Goal: Find specific page/section: Locate a particular part of the current website

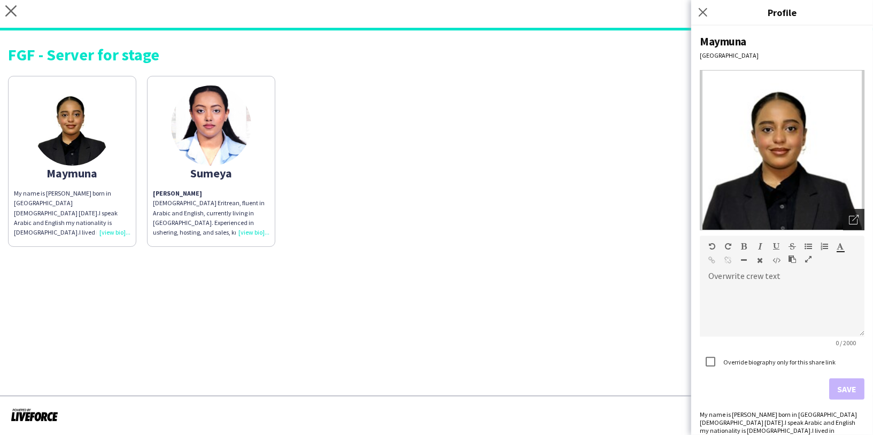
click at [849, 223] on icon "Open photos pop-in" at bounding box center [854, 220] width 10 height 10
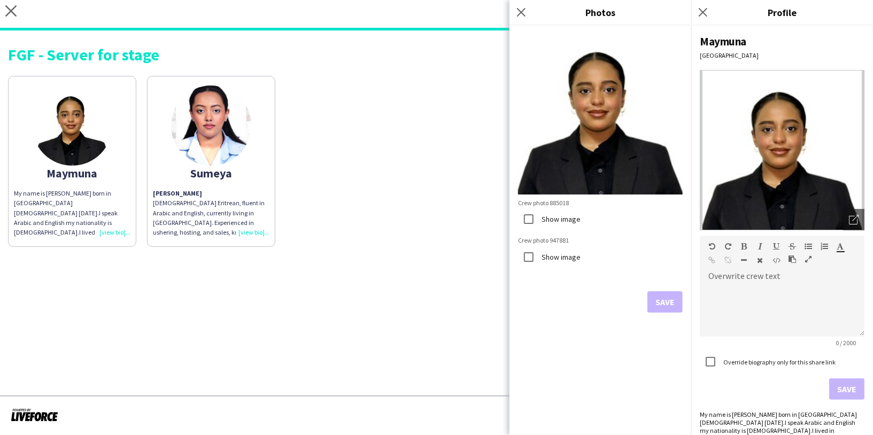
click at [204, 133] on img at bounding box center [211, 126] width 80 height 80
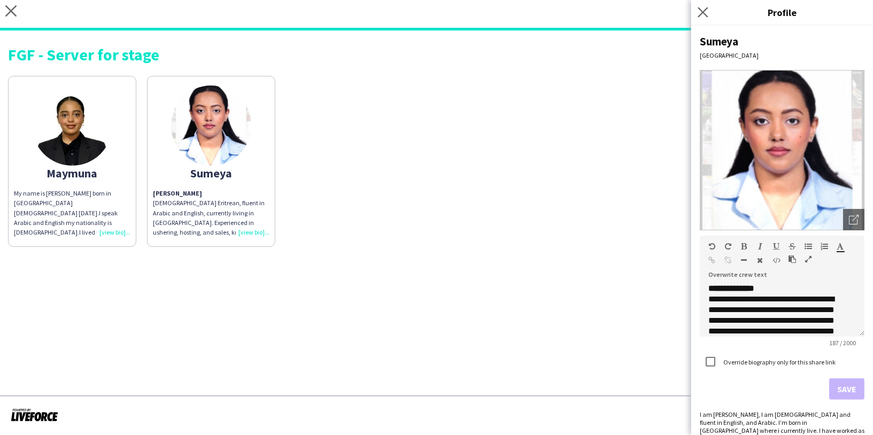
click at [708, 19] on app-icon "Close pop-in" at bounding box center [702, 12] width 15 height 15
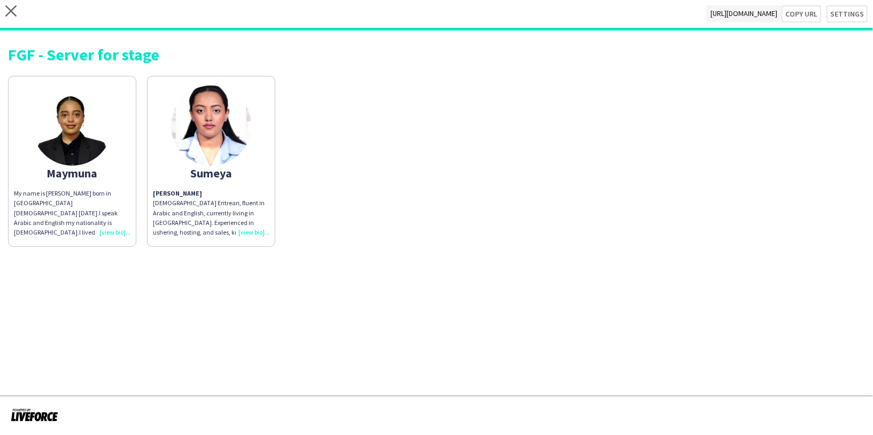
click at [222, 137] on img at bounding box center [211, 126] width 80 height 80
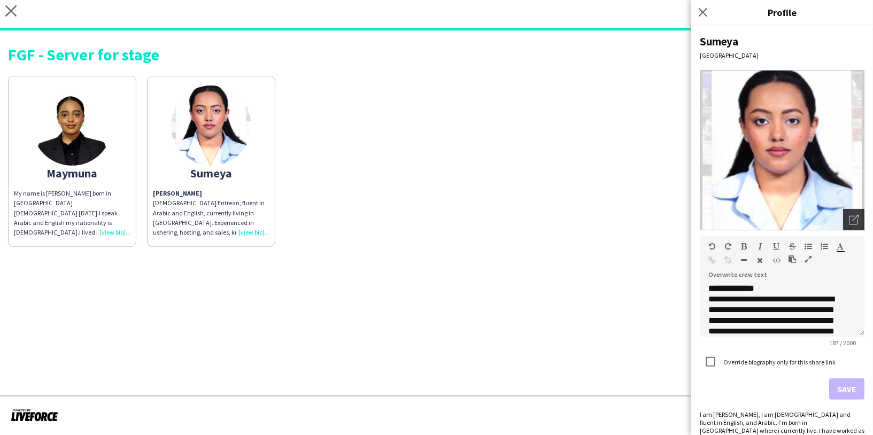
click at [851, 220] on div "Open photos pop-in" at bounding box center [853, 219] width 21 height 21
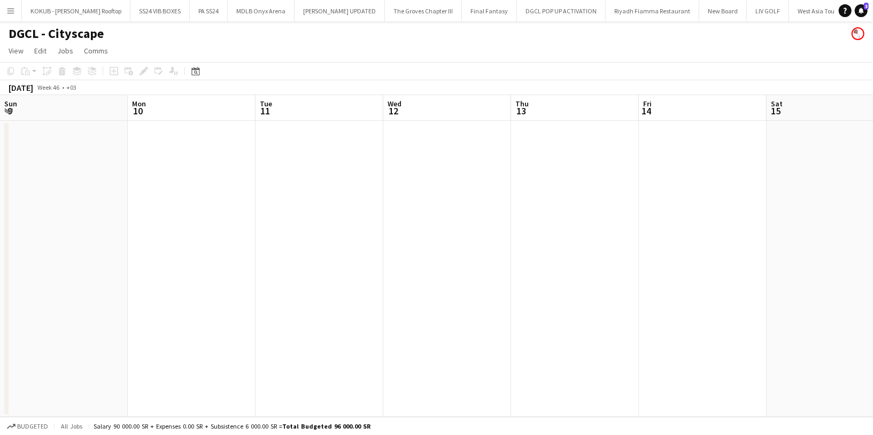
scroll to position [260, 0]
